Goal: Transaction & Acquisition: Purchase product/service

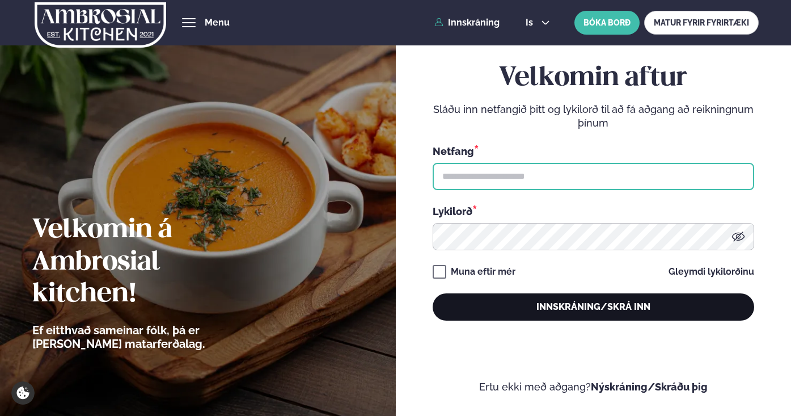
type input "**********"
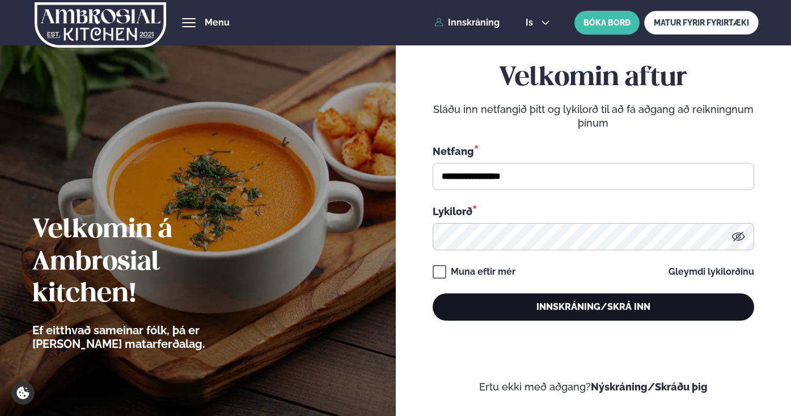
click at [543, 308] on button "Innskráning/Skrá inn" at bounding box center [594, 306] width 322 height 27
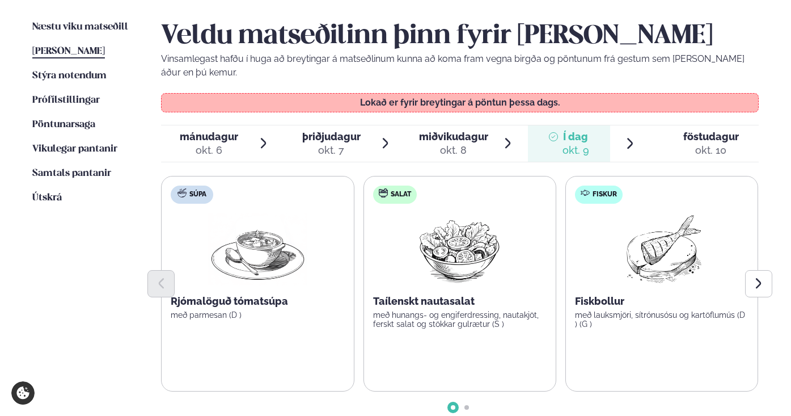
scroll to position [277, 0]
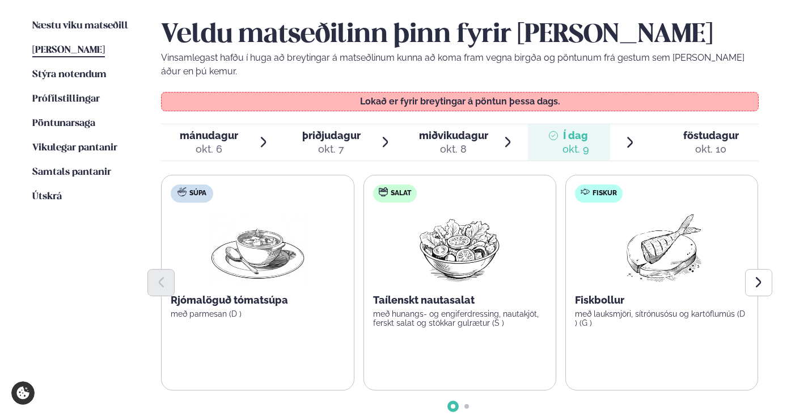
click at [700, 138] on span "föstudagur" at bounding box center [711, 135] width 56 height 12
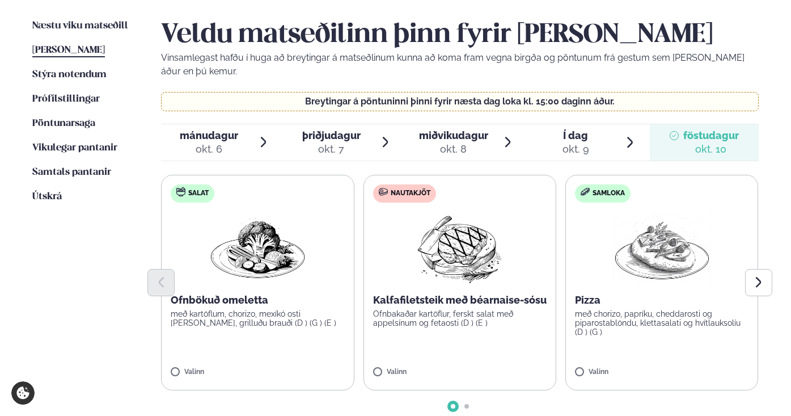
click at [467, 406] on span "Go to slide 2" at bounding box center [466, 406] width 5 height 5
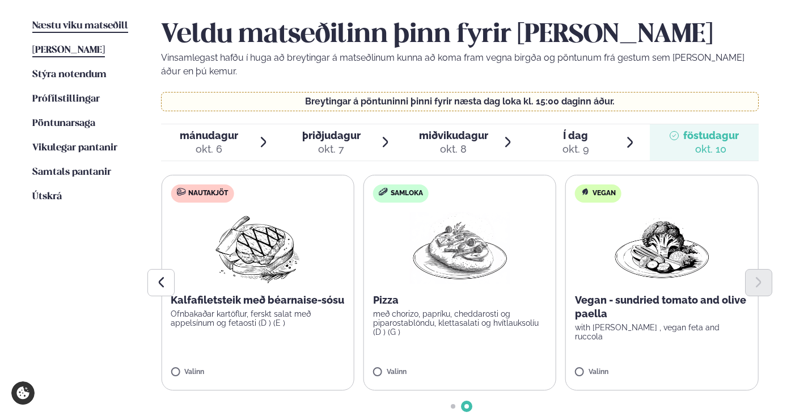
click at [78, 28] on span "Næstu viku matseðill" at bounding box center [80, 26] width 96 height 10
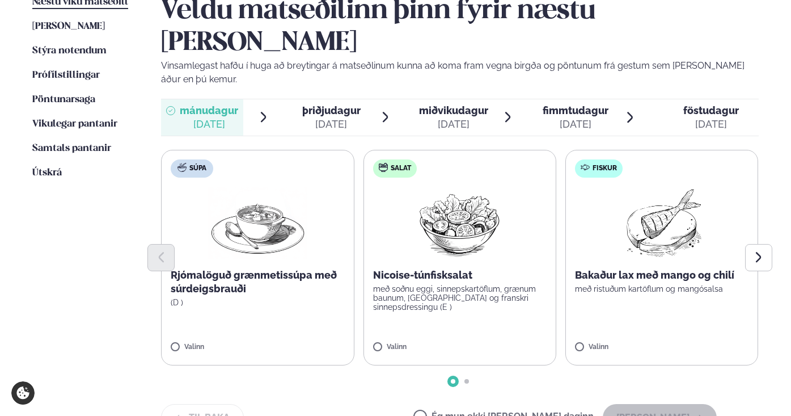
scroll to position [299, 0]
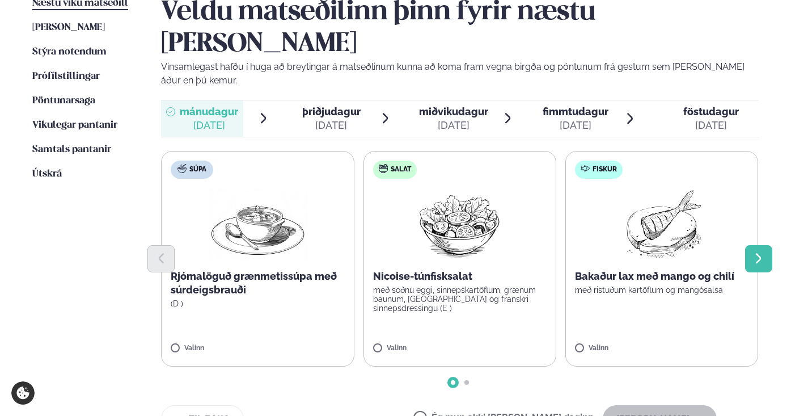
click at [756, 252] on icon "Next slide" at bounding box center [758, 258] width 13 height 13
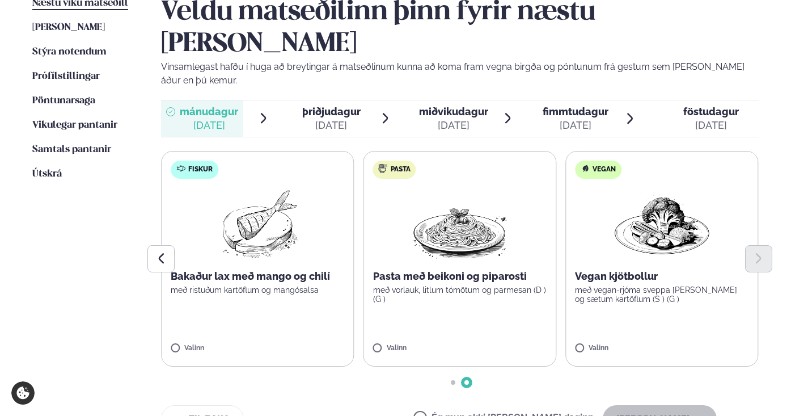
click at [273, 204] on img at bounding box center [258, 224] width 100 height 73
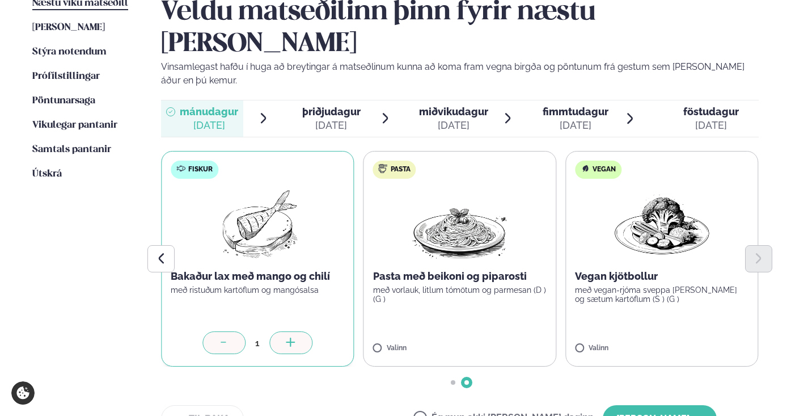
click at [221, 337] on icon at bounding box center [223, 342] width 11 height 11
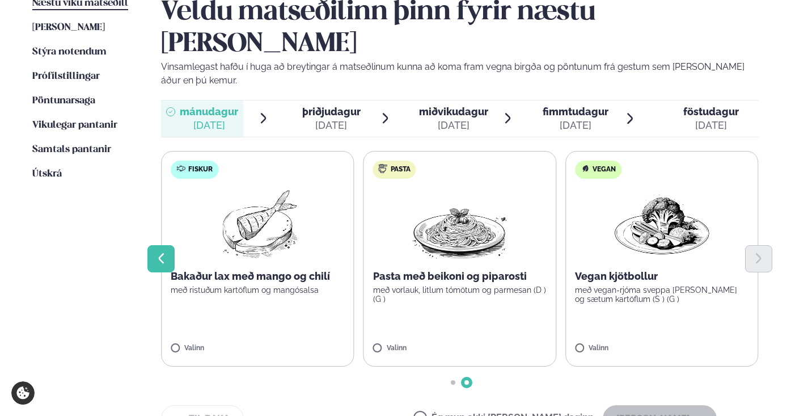
click at [163, 252] on icon "Previous slide" at bounding box center [161, 258] width 13 height 13
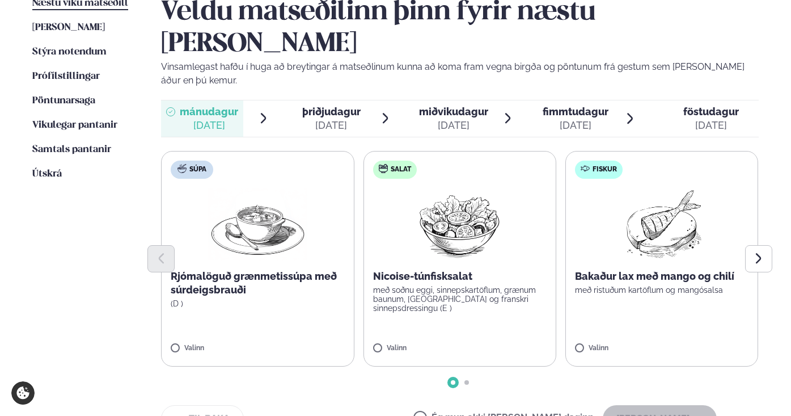
click at [458, 205] on img at bounding box center [459, 224] width 100 height 73
click at [666, 405] on button "[PERSON_NAME]" at bounding box center [660, 418] width 114 height 27
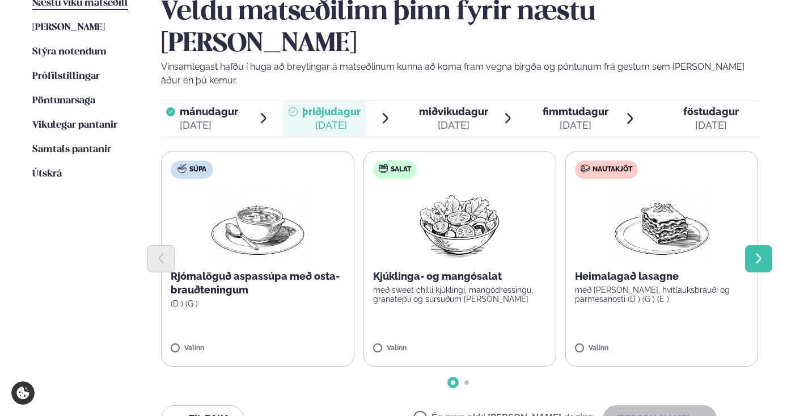
click at [753, 252] on icon "Next slide" at bounding box center [758, 258] width 13 height 13
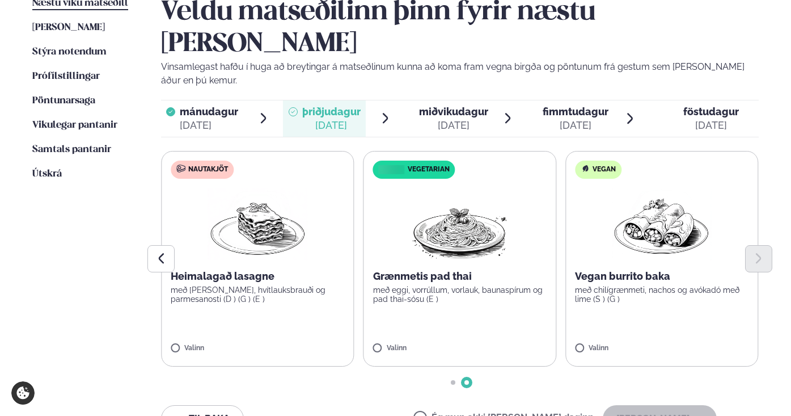
click at [459, 413] on label "Ég mun ekki [PERSON_NAME] daginn" at bounding box center [503, 419] width 180 height 12
click at [654, 405] on button "[PERSON_NAME]" at bounding box center [660, 418] width 114 height 27
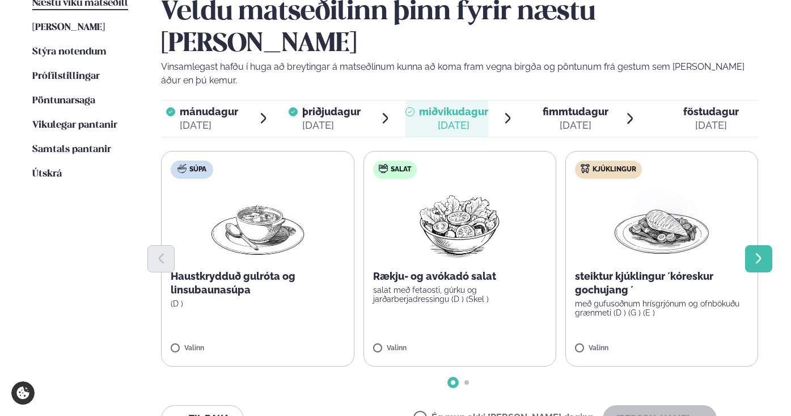
click at [763, 252] on icon "Next slide" at bounding box center [758, 258] width 13 height 13
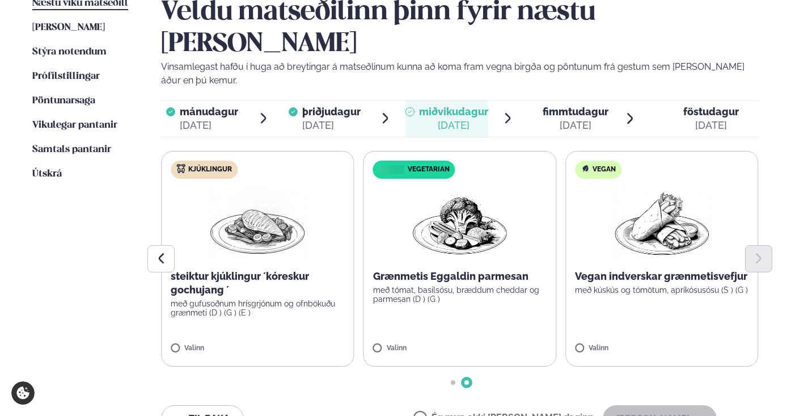
click at [264, 195] on img at bounding box center [258, 224] width 100 height 73
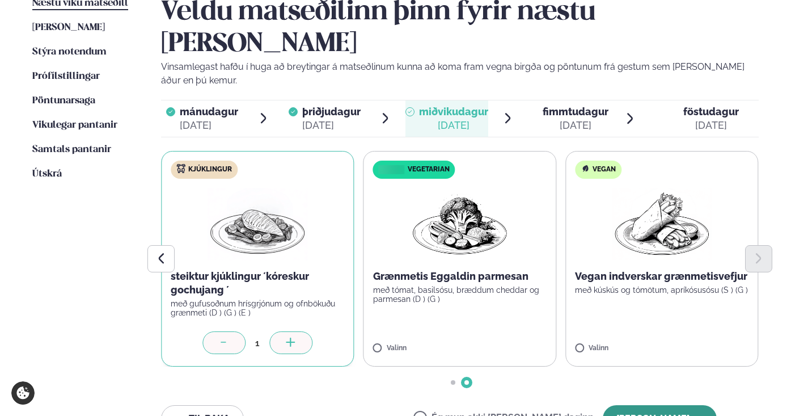
click at [657, 405] on button "[PERSON_NAME]" at bounding box center [660, 418] width 114 height 27
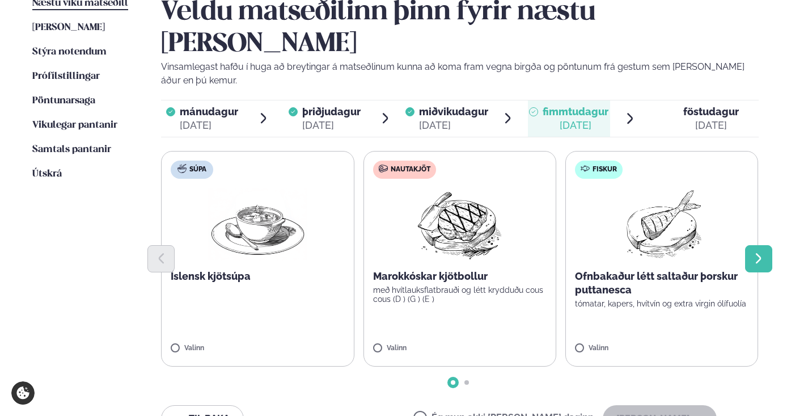
click at [759, 252] on icon "Next slide" at bounding box center [758, 258] width 13 height 13
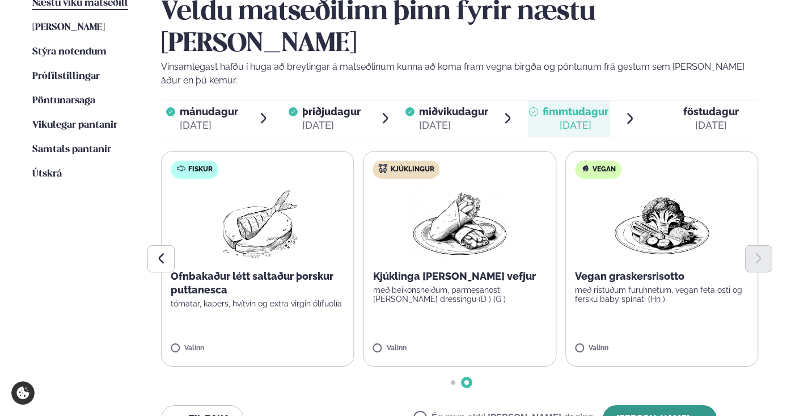
click at [663, 405] on button "[PERSON_NAME]" at bounding box center [660, 418] width 114 height 27
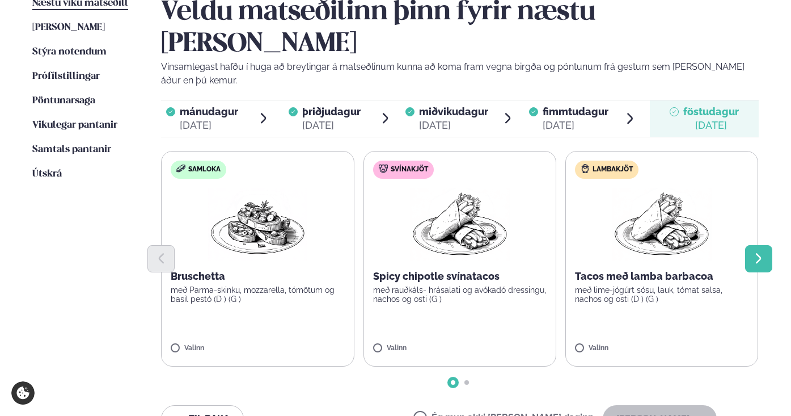
click at [762, 252] on icon "Next slide" at bounding box center [758, 258] width 13 height 13
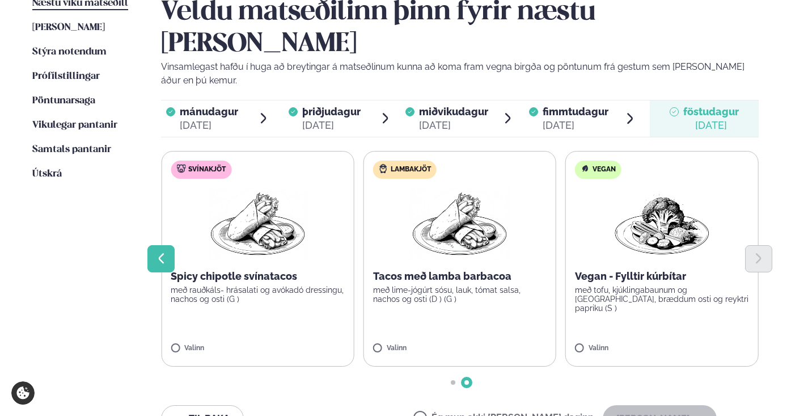
click at [162, 253] on icon "Previous slide" at bounding box center [161, 258] width 6 height 11
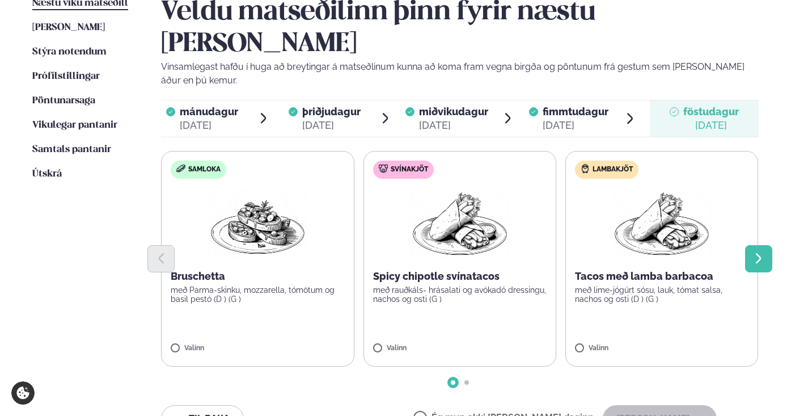
click at [751, 245] on button "Next slide" at bounding box center [758, 258] width 27 height 27
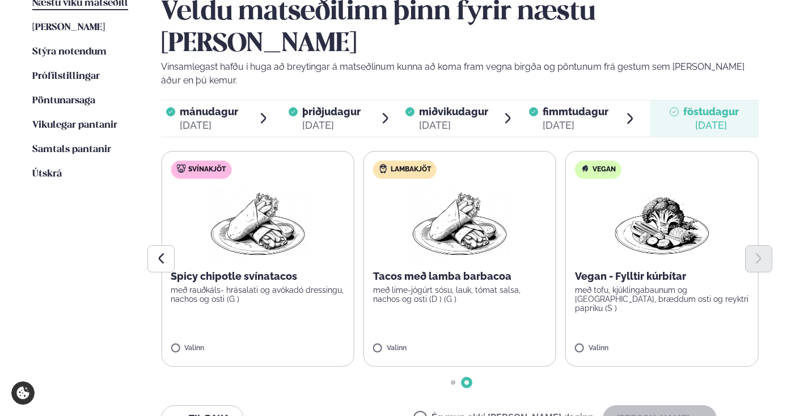
click at [667, 206] on img at bounding box center [662, 224] width 100 height 73
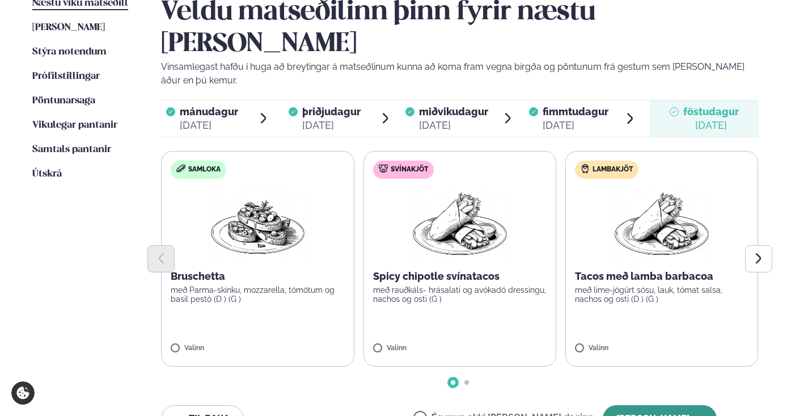
click at [676, 405] on button "[PERSON_NAME]" at bounding box center [660, 418] width 114 height 27
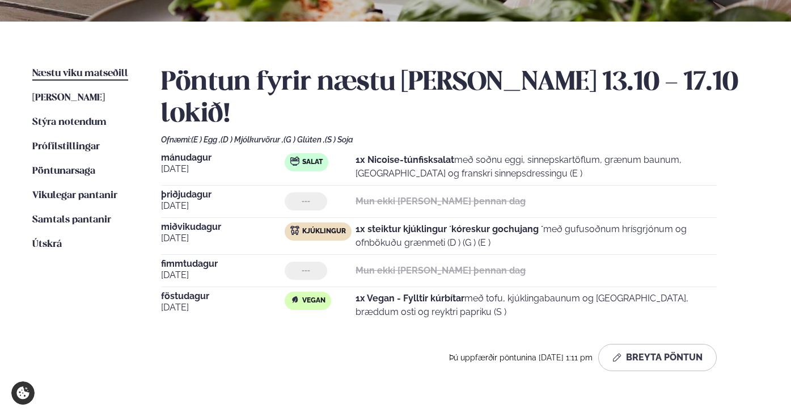
scroll to position [221, 0]
